Goal: Information Seeking & Learning: Learn about a topic

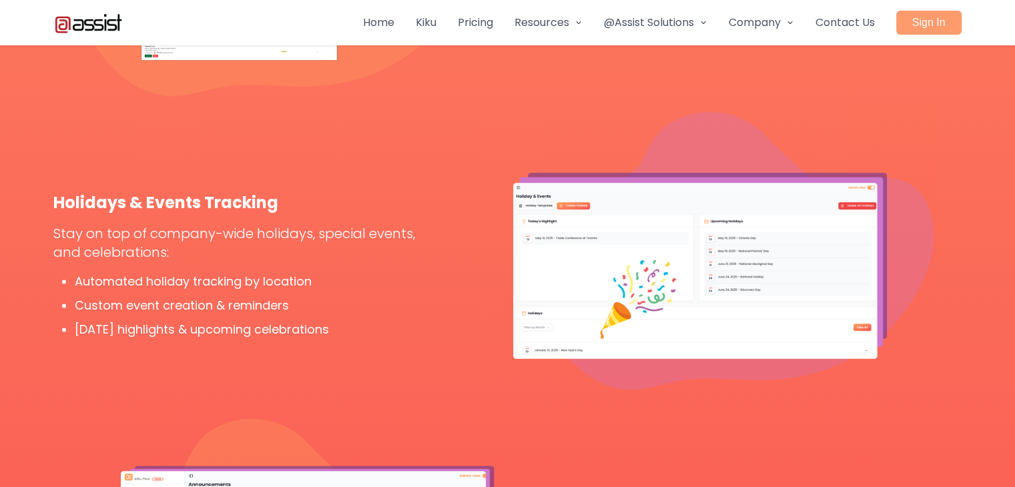
scroll to position [2135, 0]
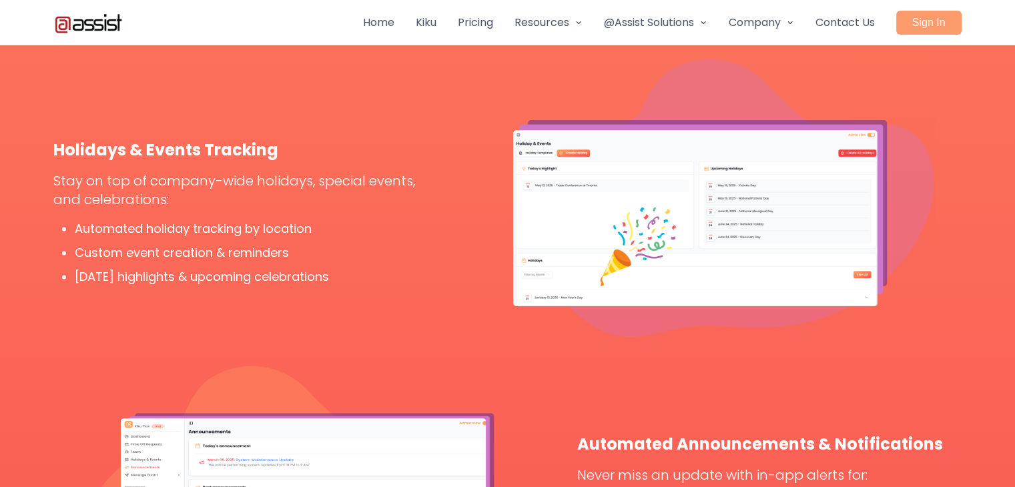
click at [493, 19] on link "Pricing" at bounding box center [475, 23] width 35 height 16
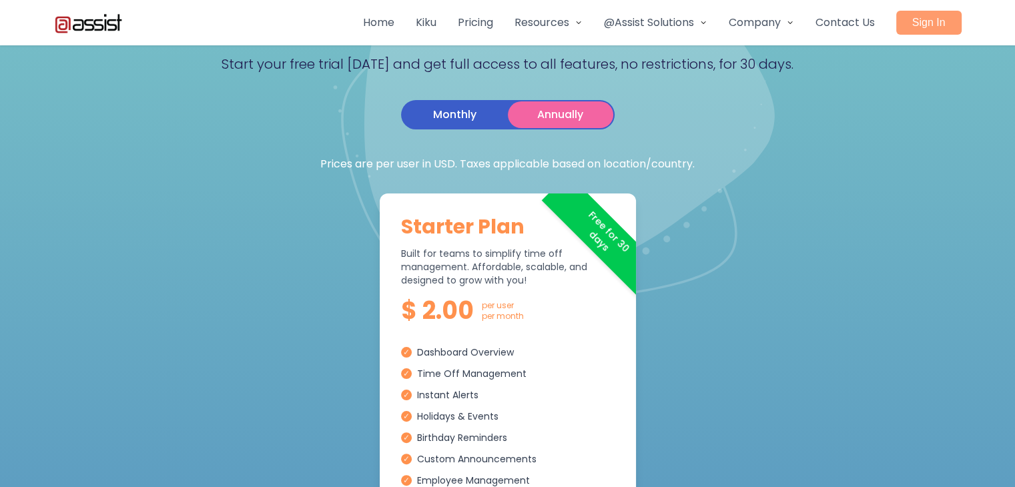
scroll to position [200, 0]
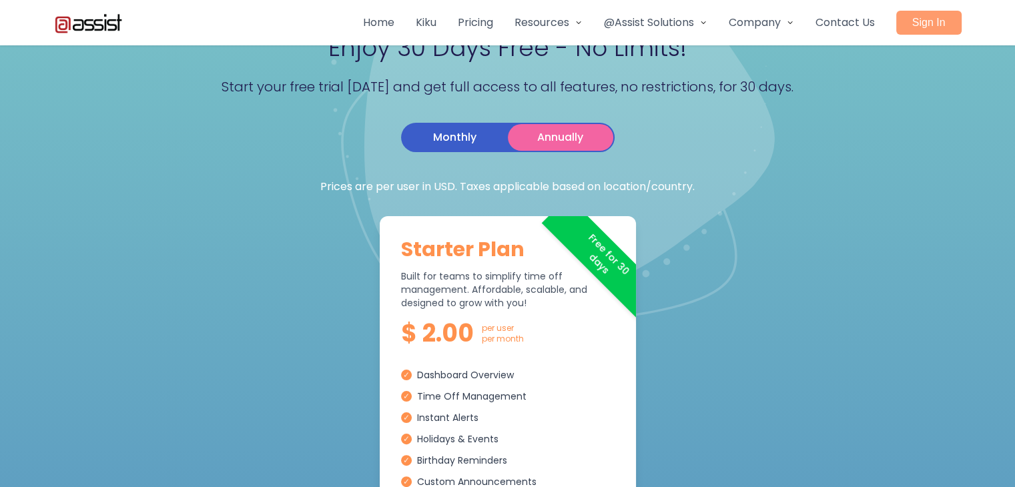
click at [470, 138] on button "Monthly" at bounding box center [454, 137] width 105 height 27
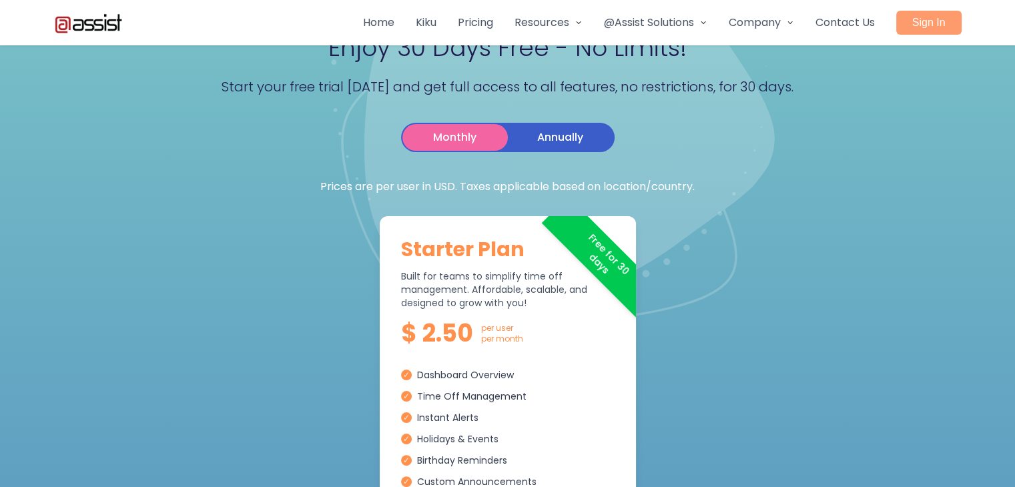
scroll to position [0, 0]
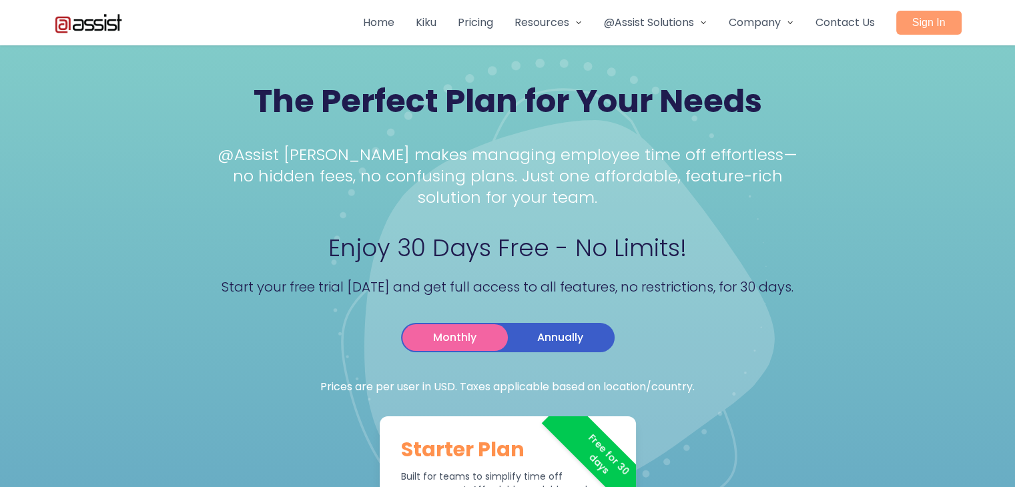
click at [394, 23] on link "Home" at bounding box center [378, 23] width 31 height 16
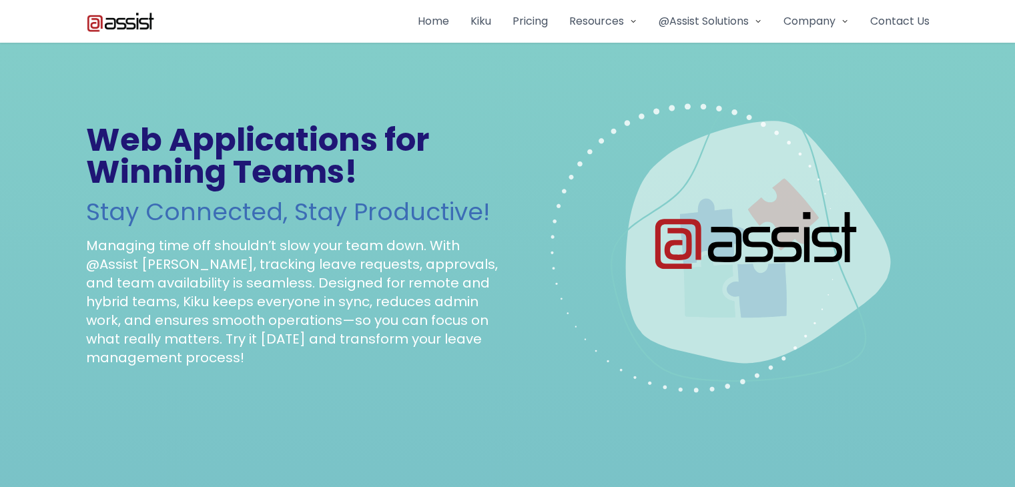
click at [491, 22] on link "Kiku" at bounding box center [480, 21] width 21 height 16
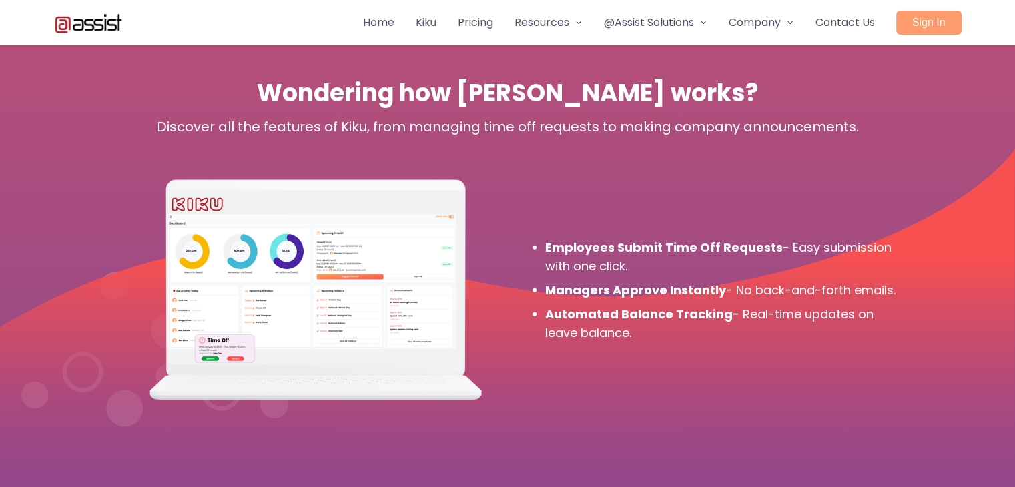
scroll to position [3737, 0]
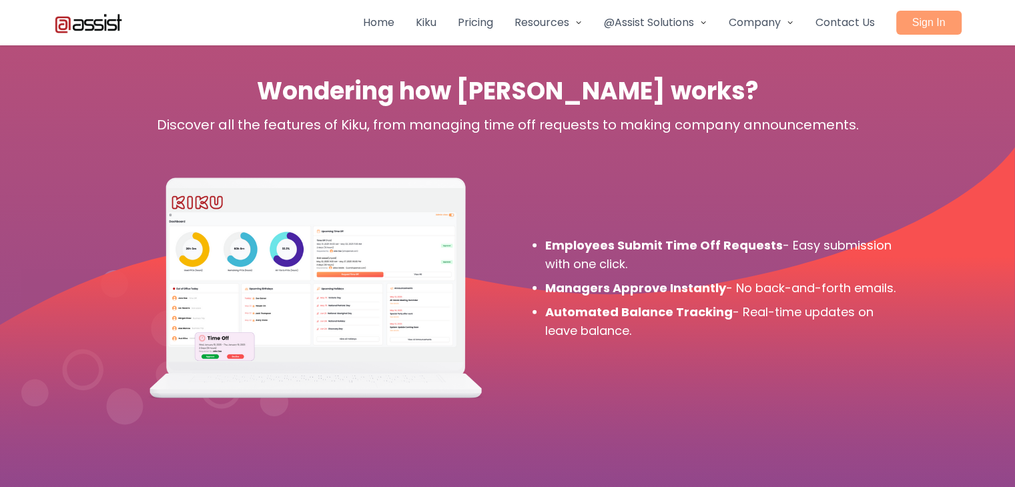
click at [583, 22] on icon at bounding box center [579, 23] width 8 height 8
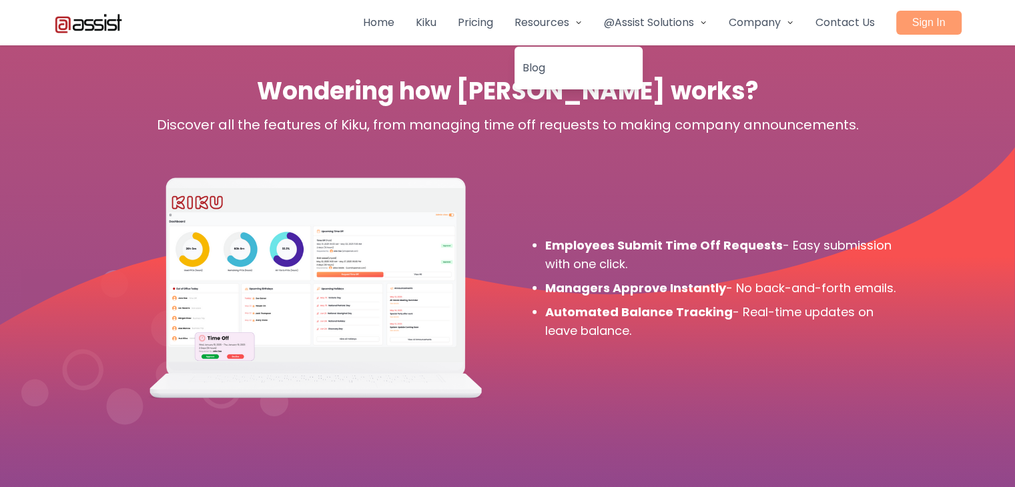
click at [707, 21] on icon at bounding box center [703, 23] width 8 height 8
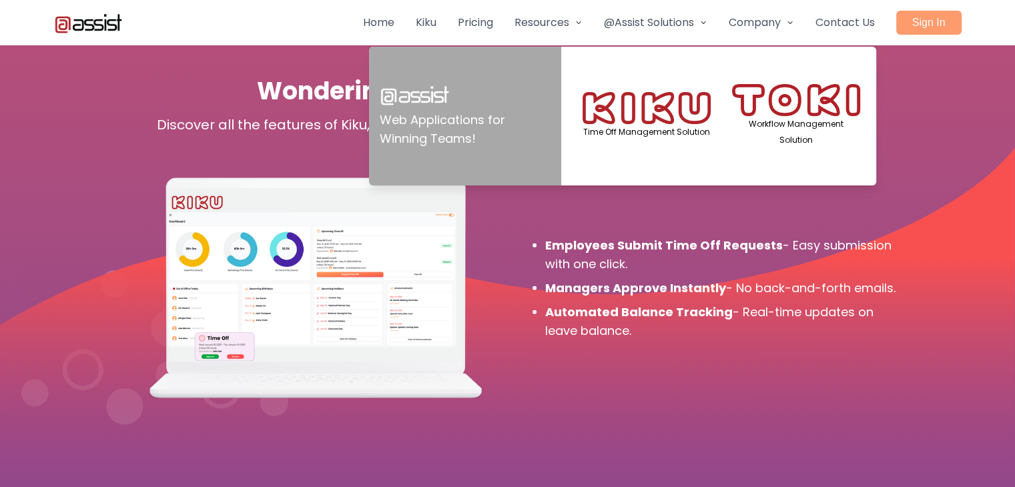
click at [707, 21] on icon at bounding box center [703, 23] width 8 height 8
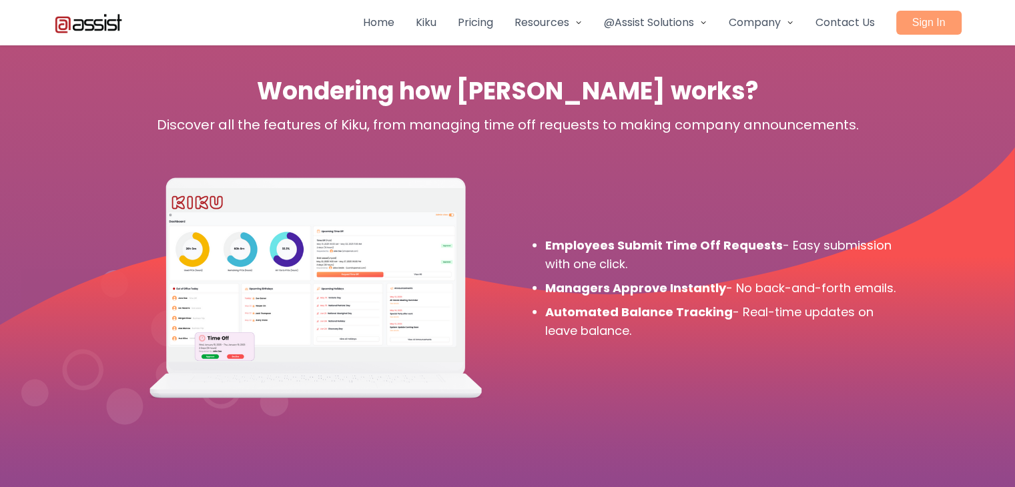
click at [794, 21] on icon at bounding box center [790, 23] width 8 height 8
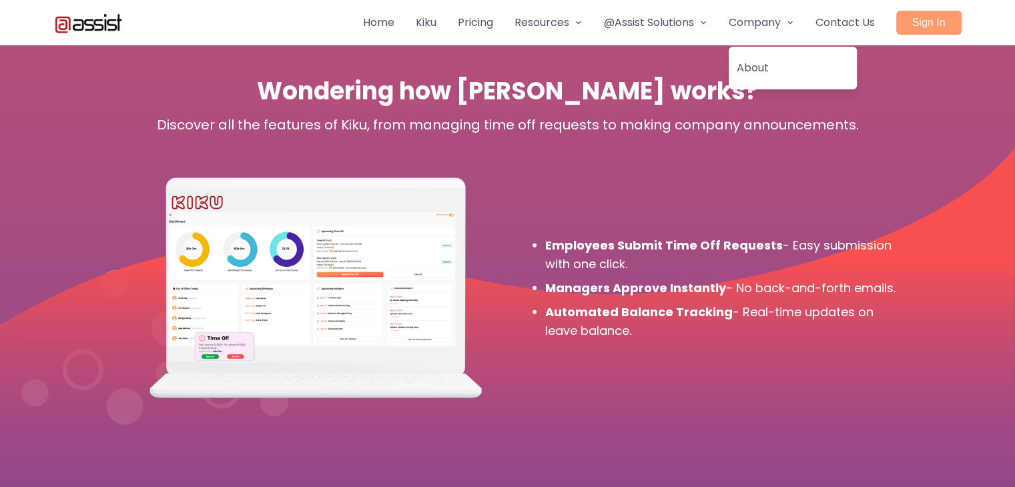
click at [794, 21] on icon at bounding box center [790, 23] width 8 height 8
